Goal: Find contact information: Find contact information

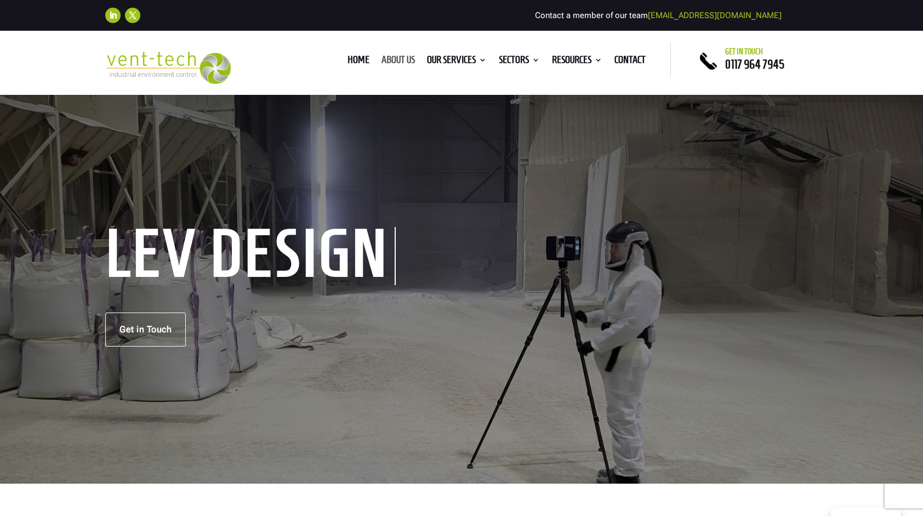
click at [386, 62] on link "About us" at bounding box center [397, 62] width 33 height 12
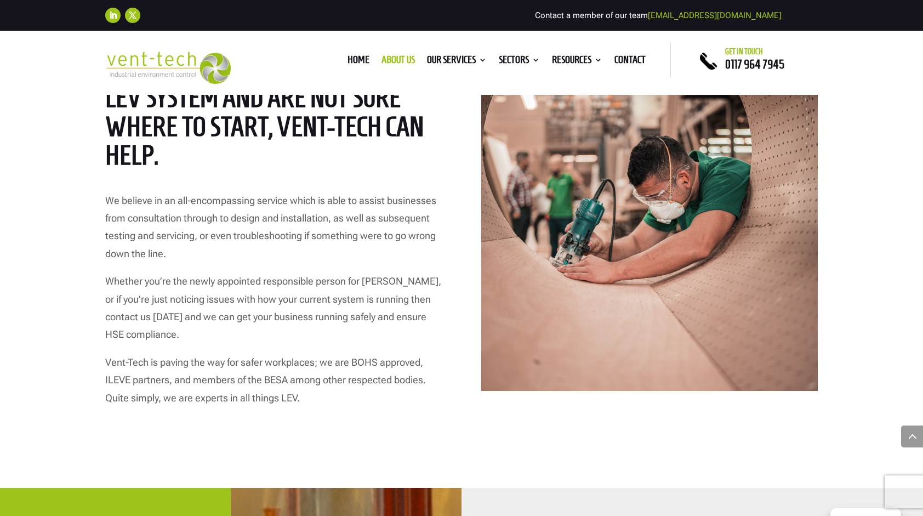
scroll to position [1644, 0]
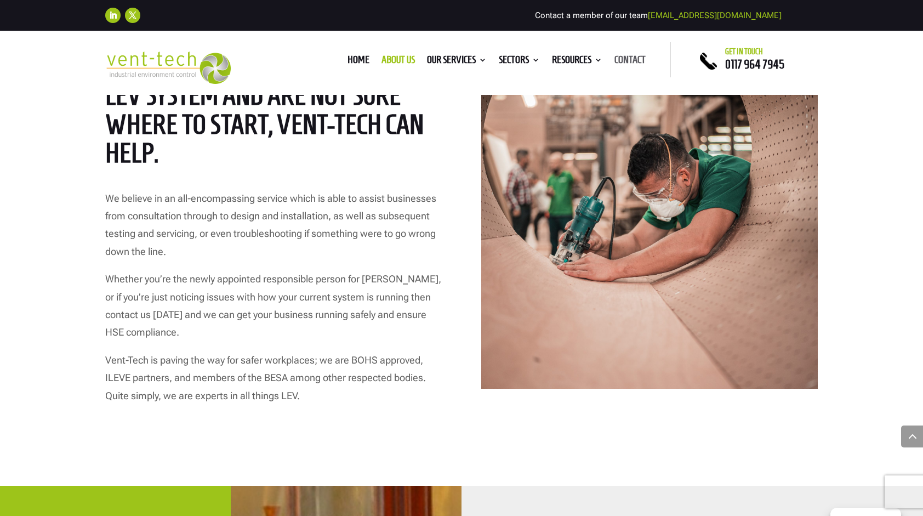
click at [629, 60] on link "Contact" at bounding box center [629, 62] width 31 height 12
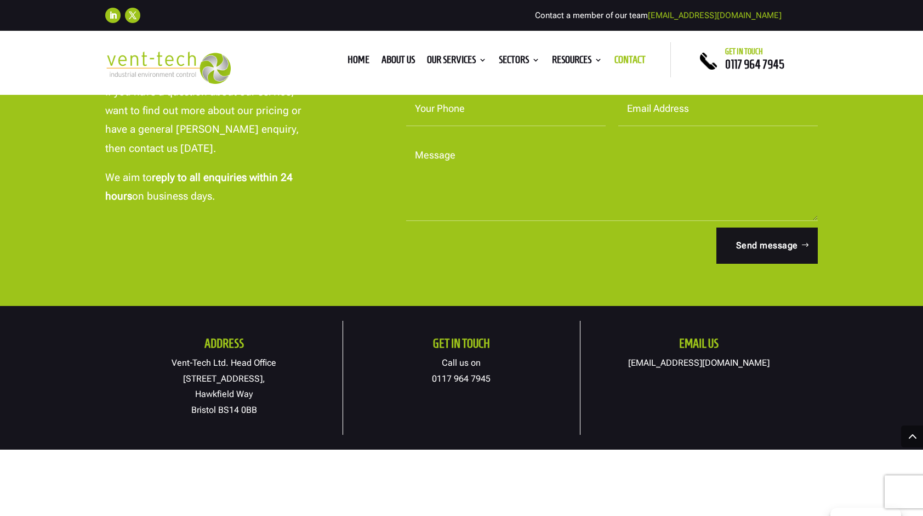
scroll to position [548, 0]
